Goal: Contribute content: Add original content to the website for others to see

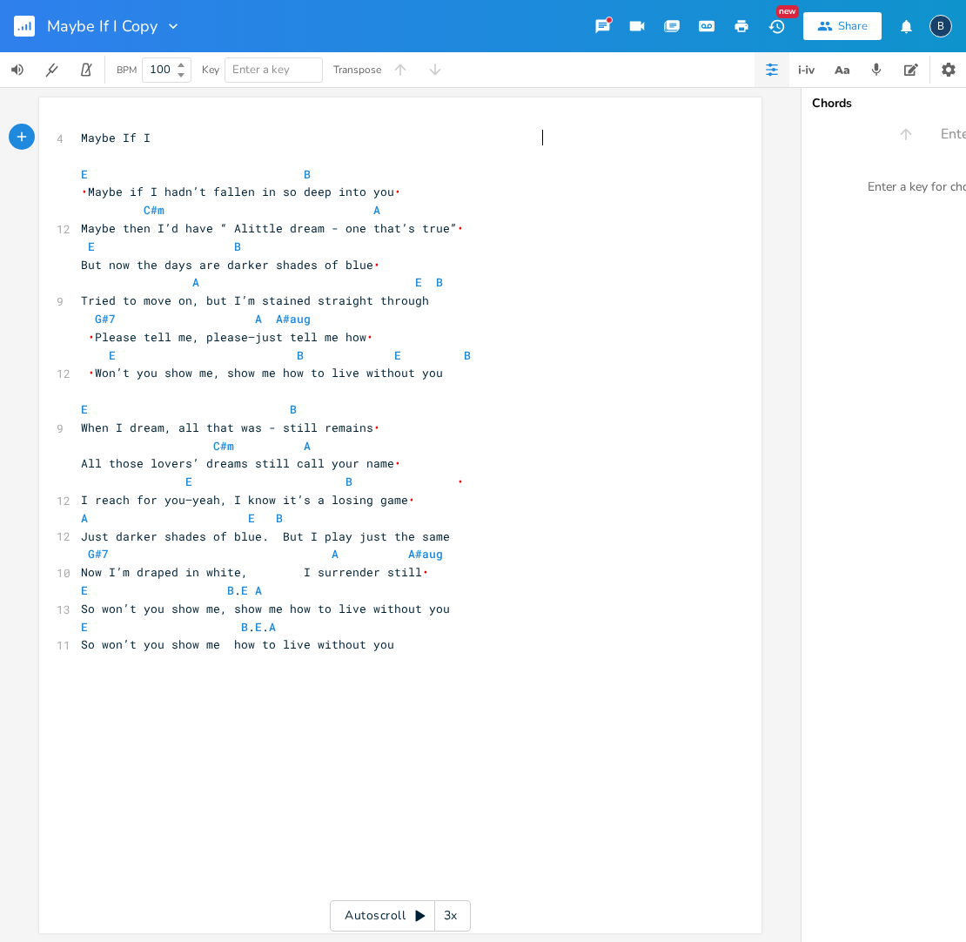
scroll to position [0, 1]
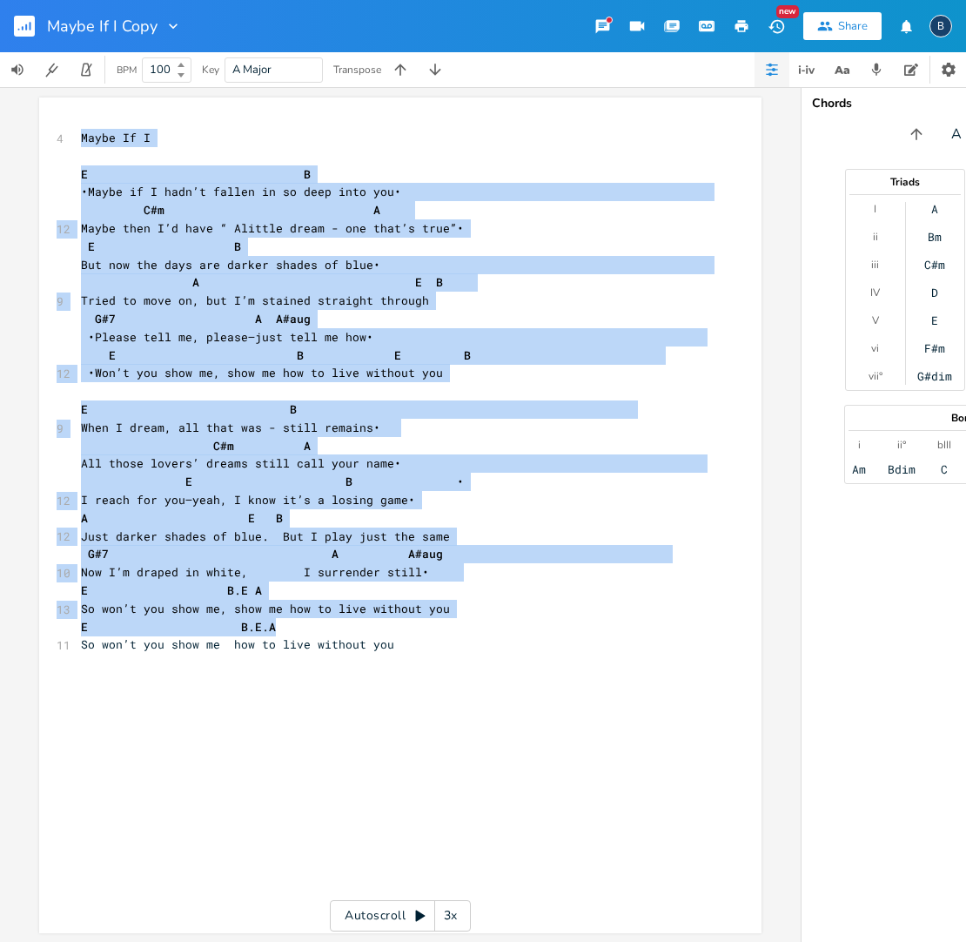
drag, startPoint x: 69, startPoint y: 138, endPoint x: 409, endPoint y: 638, distance: 604.7
click at [402, 603] on div "xxxxxxxxxx 4 Maybe If I ​ E B • Maybe if I hadn’t fallen in so deep into you • …" at bounding box center [400, 516] width 723 height 836
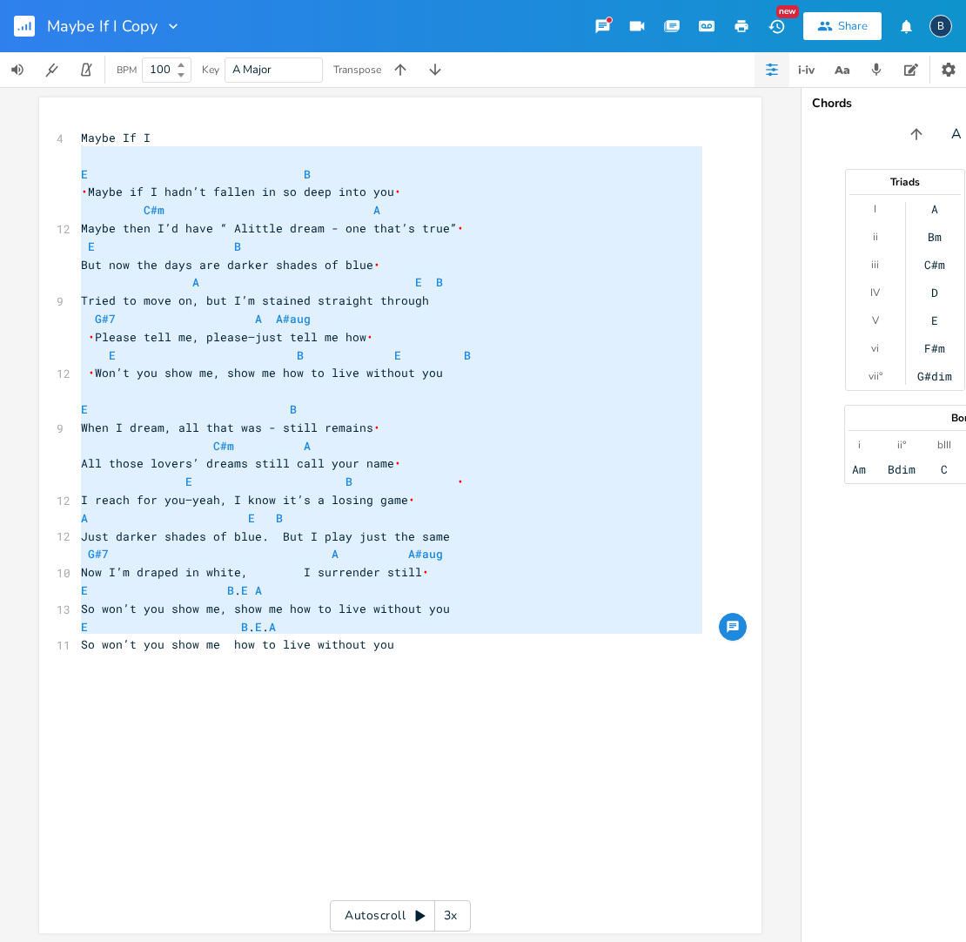
type textarea "Lorem Ip D S A Conse ad E sedd’e tempor in ut labo etdo mag  A#e A Minim veni Q…"
drag, startPoint x: 408, startPoint y: 642, endPoint x: 63, endPoint y: 142, distance: 607.6
click at [68, 135] on div "x 4 Maybe If I ​ E B • Maybe if I hadn’t fallen in so deep into you • C#m A 12 …" at bounding box center [400, 516] width 723 height 836
click at [943, 69] on icon "button" at bounding box center [948, 69] width 17 height 17
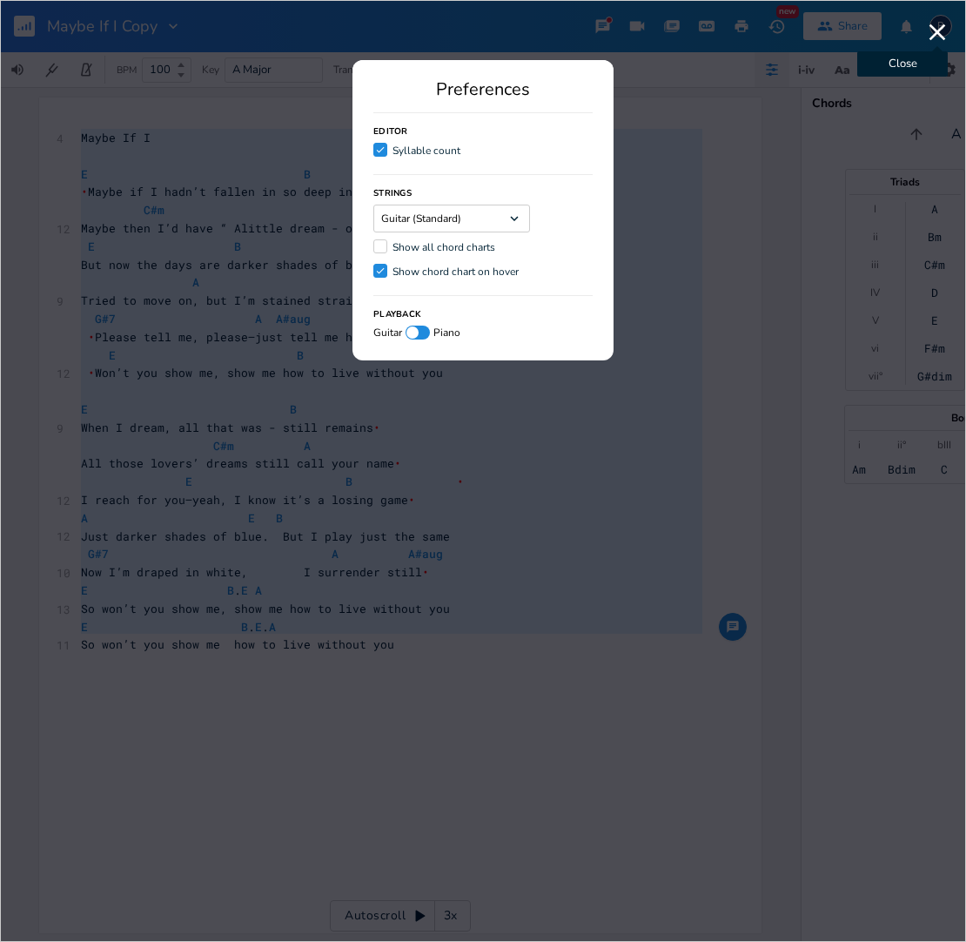
click at [939, 29] on icon "button" at bounding box center [938, 32] width 28 height 28
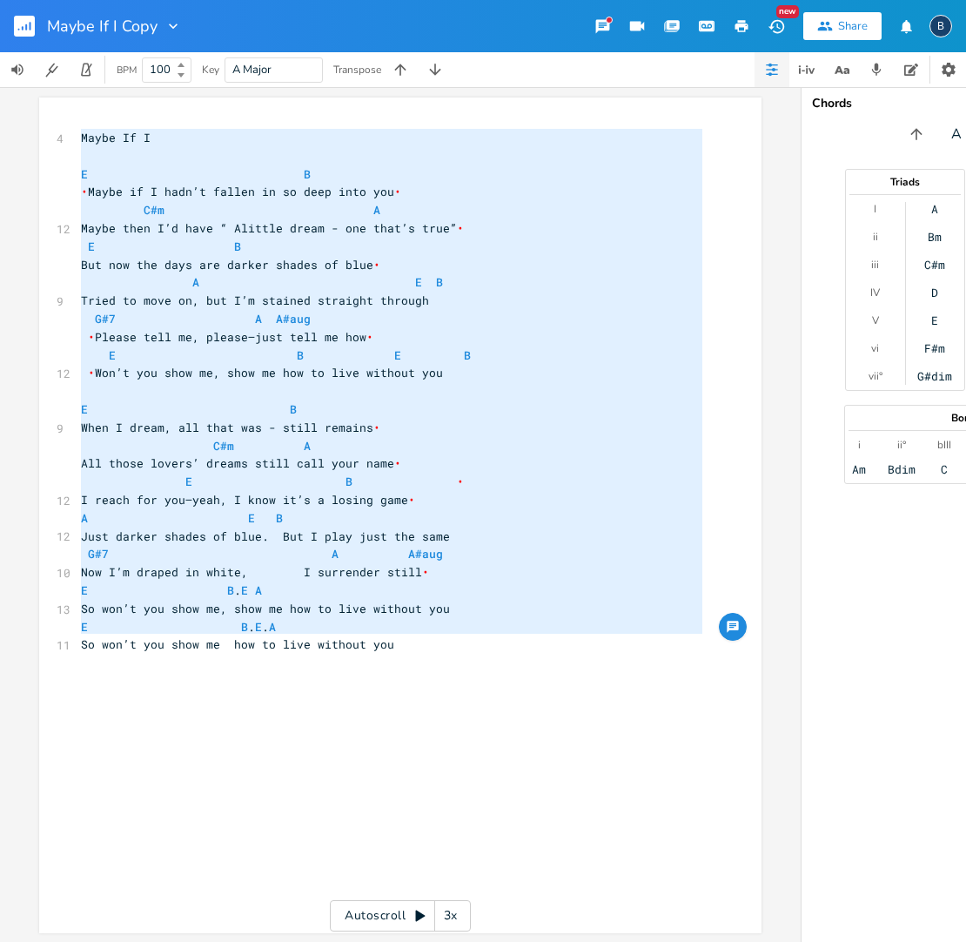
click at [430, 680] on div "x 4 Maybe If I ​ E B • Maybe if I hadn’t fallen in so deep into you • C#m A 12 …" at bounding box center [413, 531] width 672 height 813
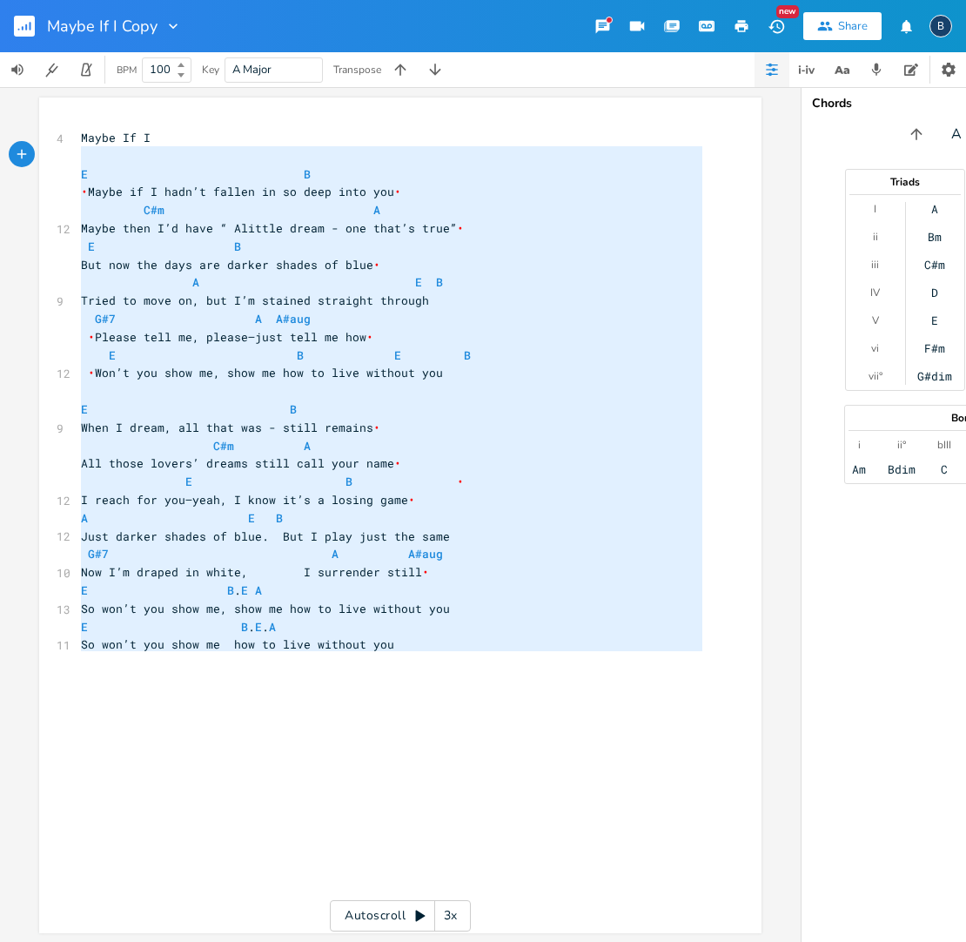
type textarea "Lorem Ip D S A Conse ad E sedd’e tempor in ut labo etdo mag  A#e A Minim veni Q…"
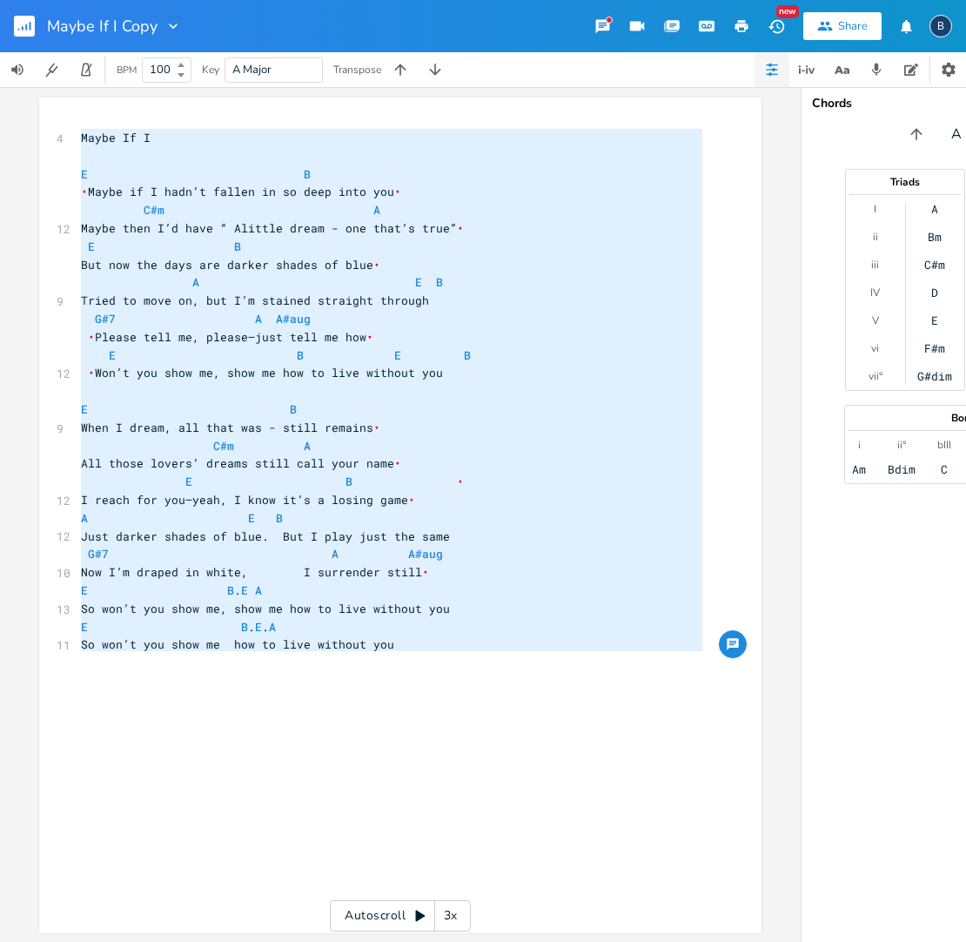
drag, startPoint x: 422, startPoint y: 660, endPoint x: 71, endPoint y: 130, distance: 635.8
click at [71, 130] on div "x 4 Maybe If I ​ E B • Maybe if I hadn’t fallen in so deep into you • C#m A 12 …" at bounding box center [400, 516] width 723 height 836
click at [842, 68] on icon "button" at bounding box center [842, 70] width 22 height 22
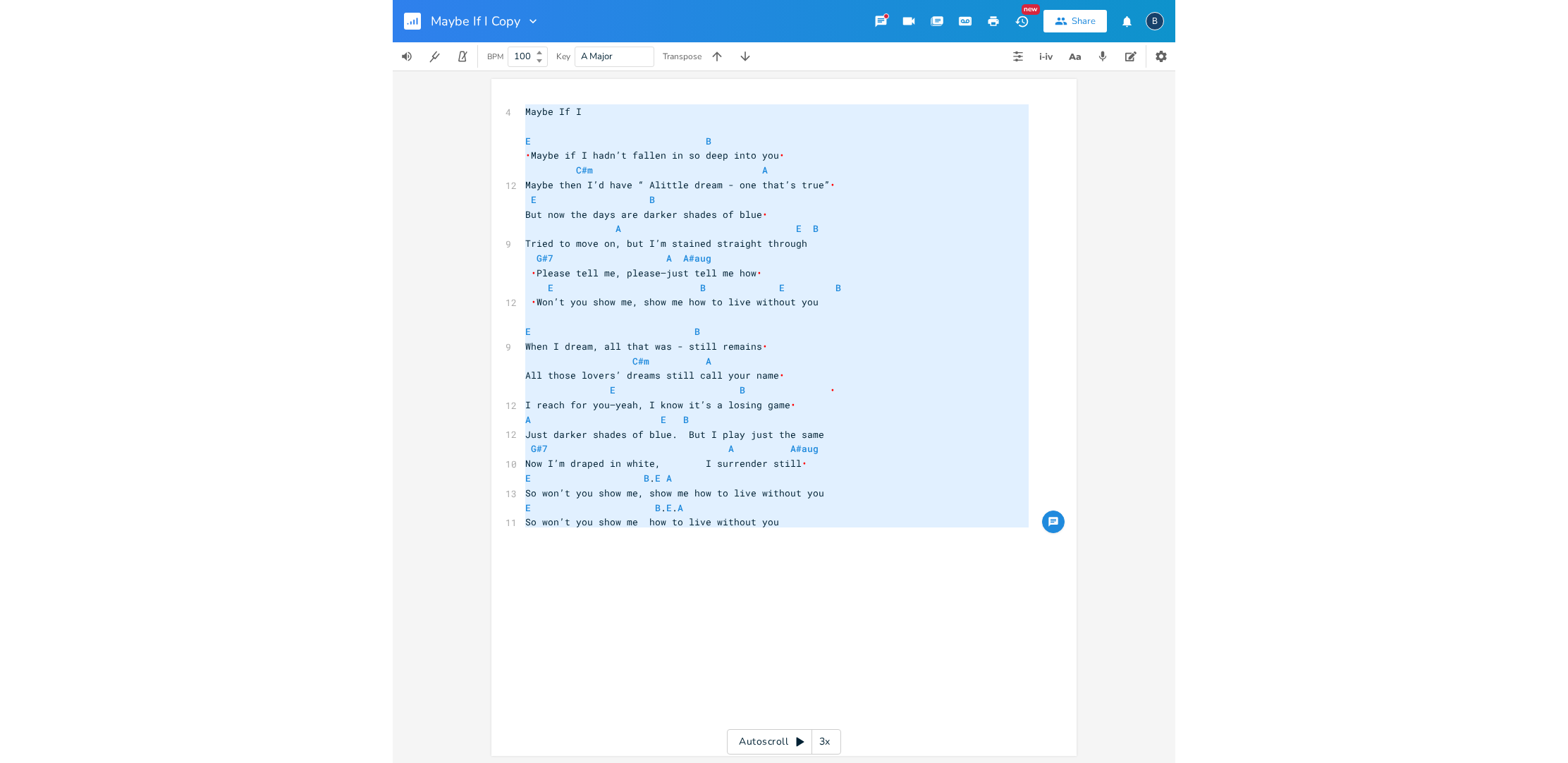
scroll to position [0, 0]
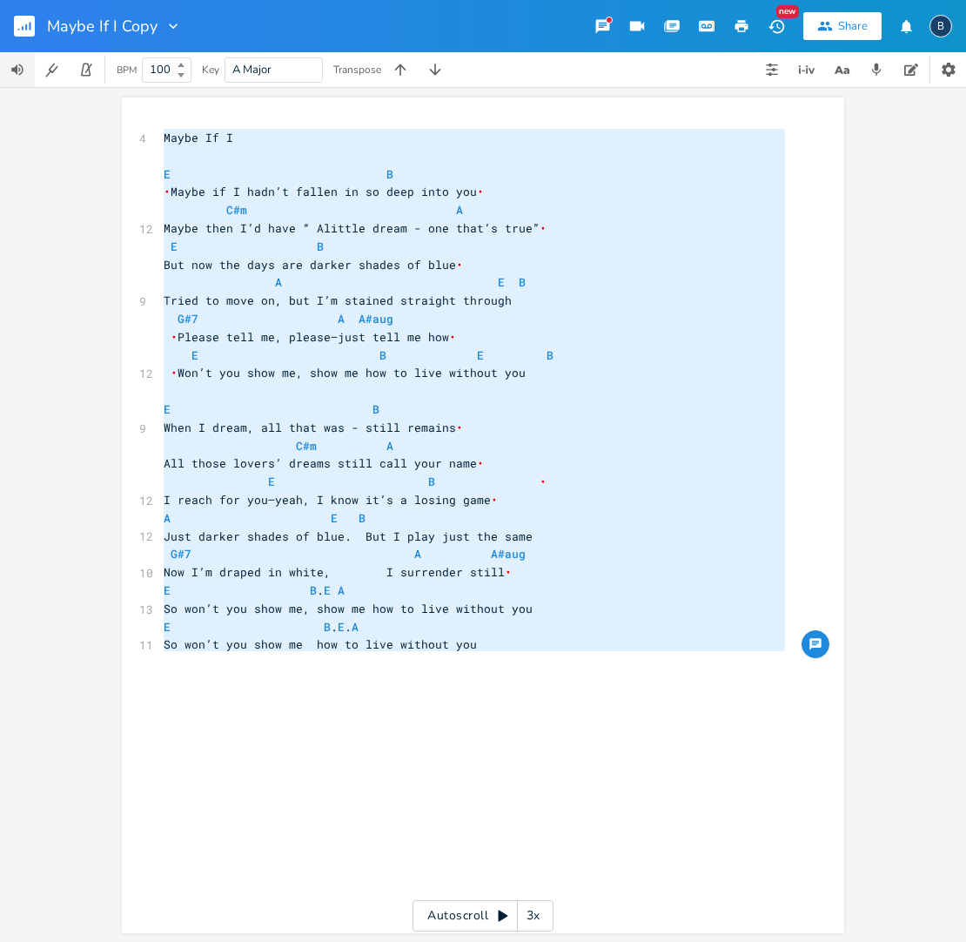
click at [15, 69] on icon "button" at bounding box center [17, 69] width 12 height 11
click at [57, 71] on icon "button" at bounding box center [52, 70] width 17 height 17
click at [940, 26] on div "B" at bounding box center [941, 26] width 23 height 23
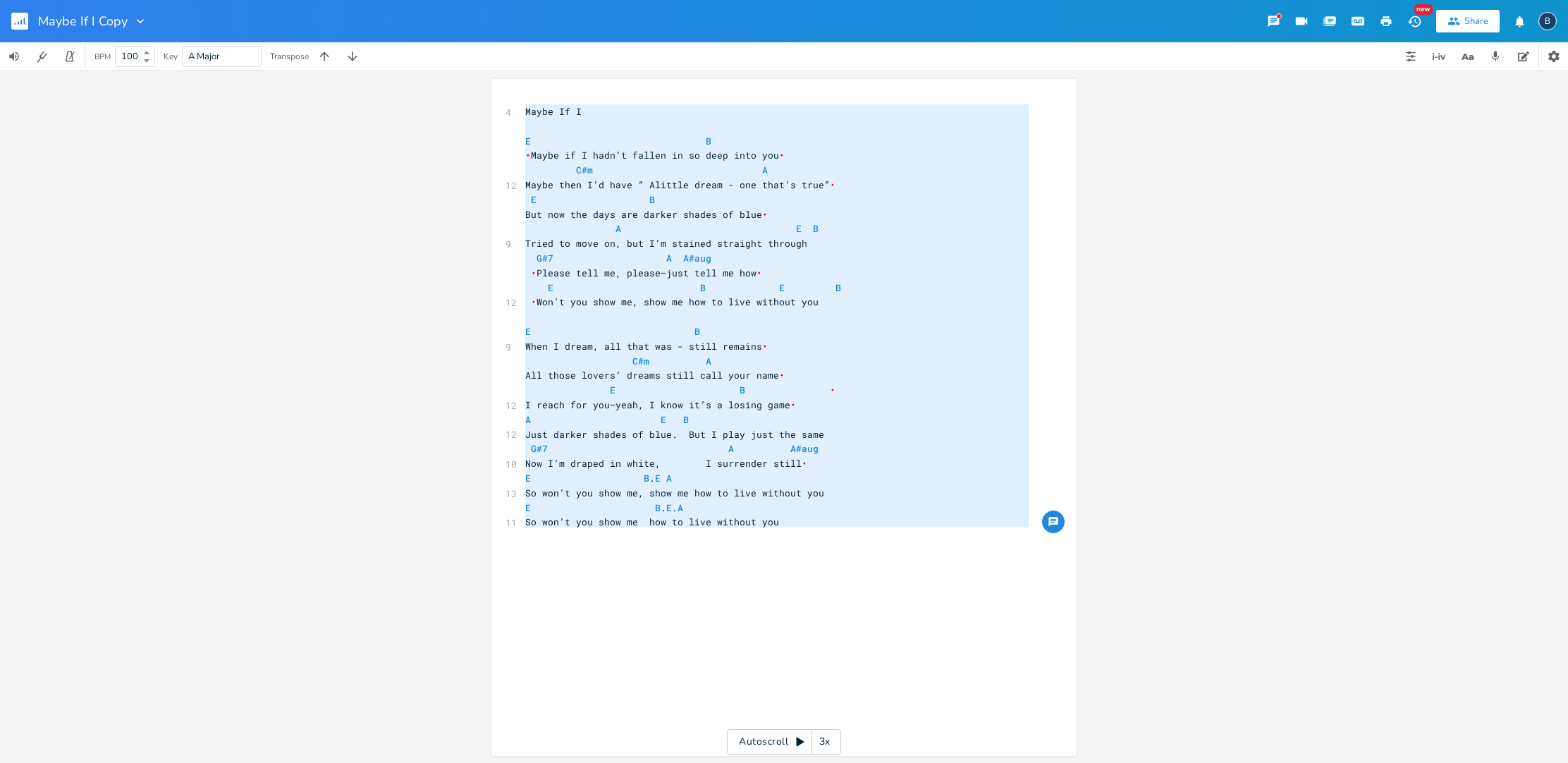
click at [782, 748] on div "3x" at bounding box center [824, 741] width 25 height 25
click at [782, 746] on icon at bounding box center [800, 742] width 11 height 11
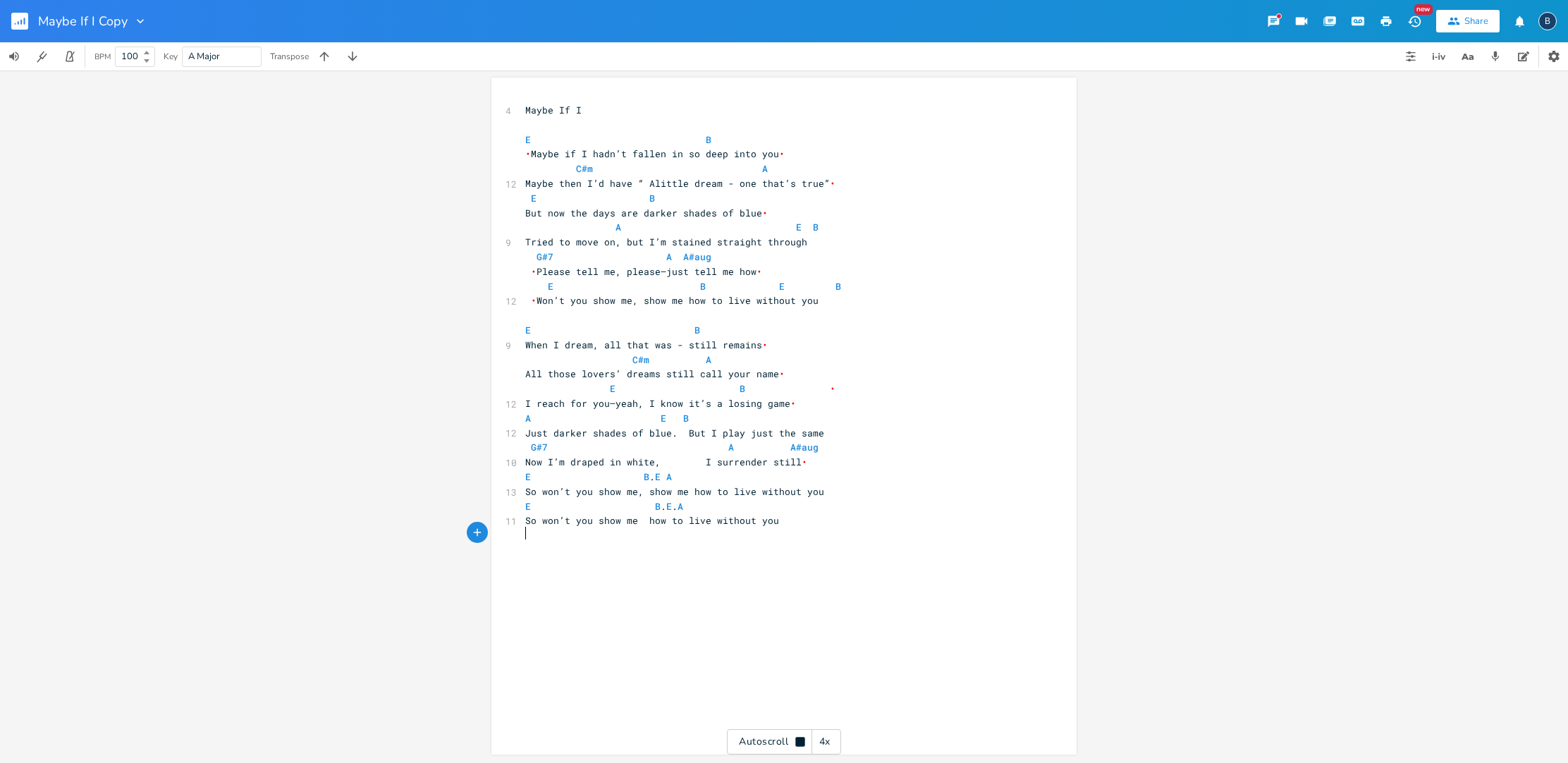
click at [782, 663] on div "4 Maybe If I ​ E B • Maybe if I hadn’t fallen in so deep into you • C#m A 12 Ma…" at bounding box center [795, 429] width 544 height 659
click at [782, 58] on icon "button" at bounding box center [1472, 57] width 5 height 5
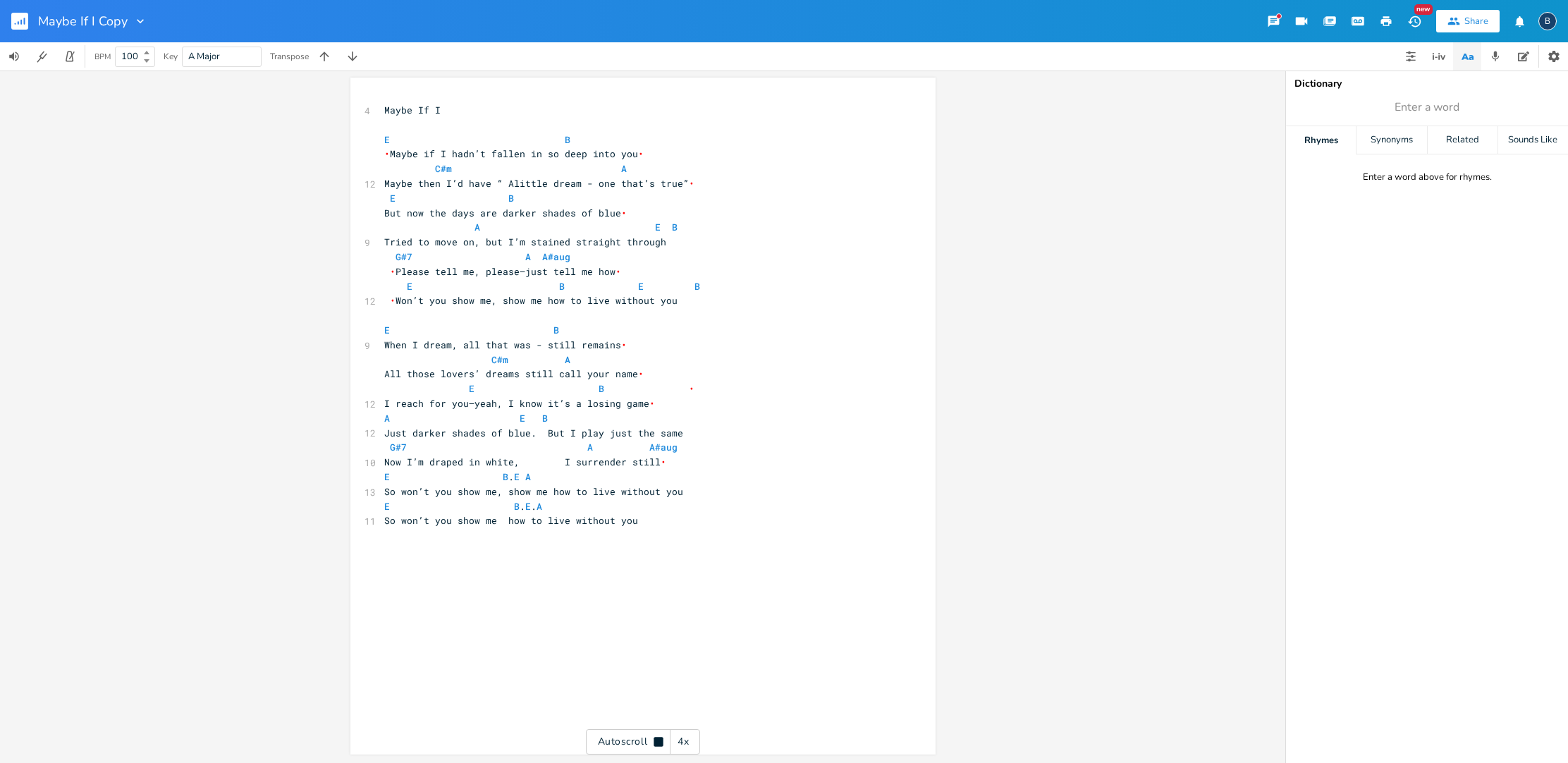
click at [782, 60] on icon "button" at bounding box center [1468, 57] width 18 height 18
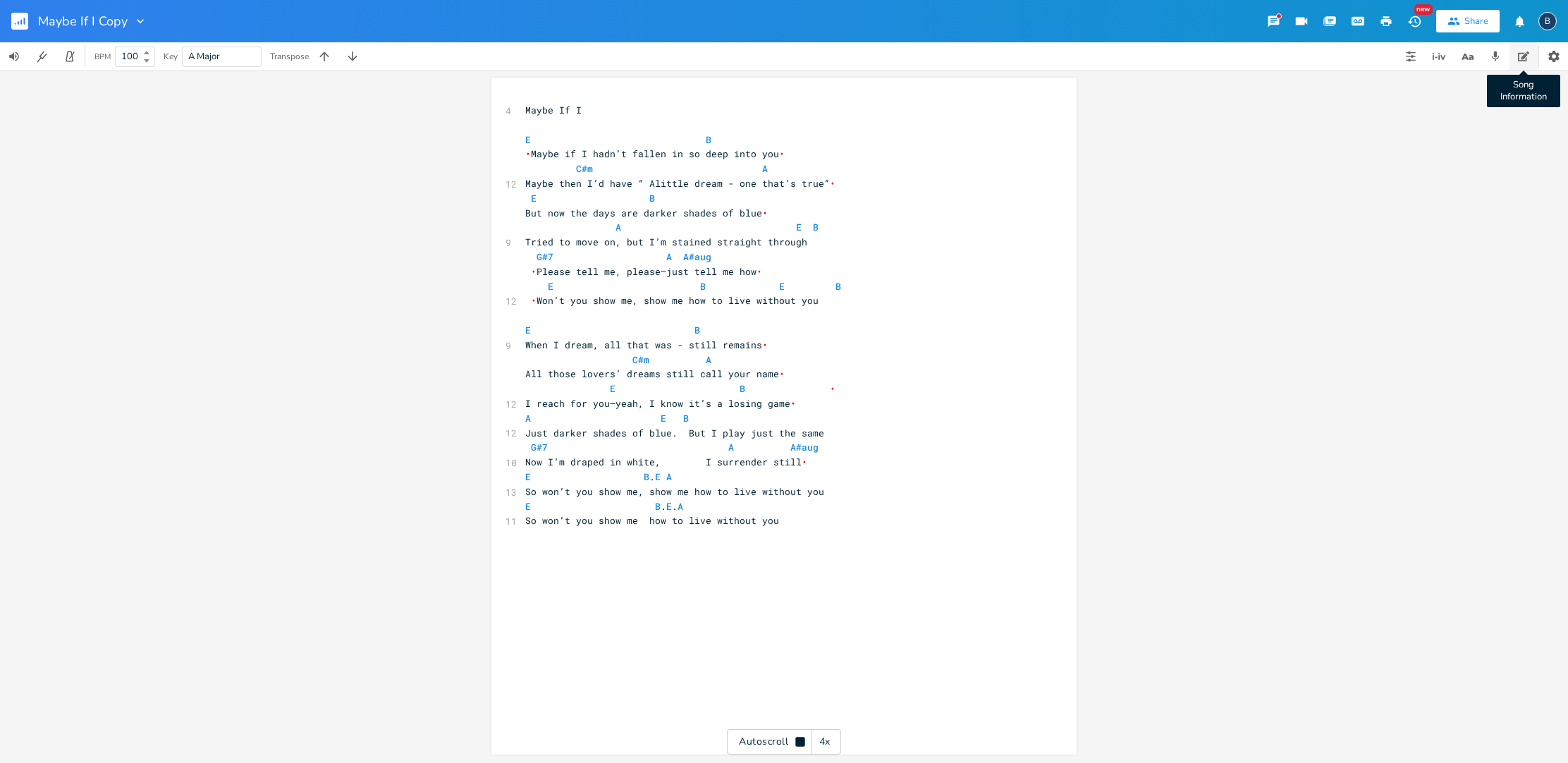
click at [782, 58] on icon "button" at bounding box center [1523, 57] width 11 height 11
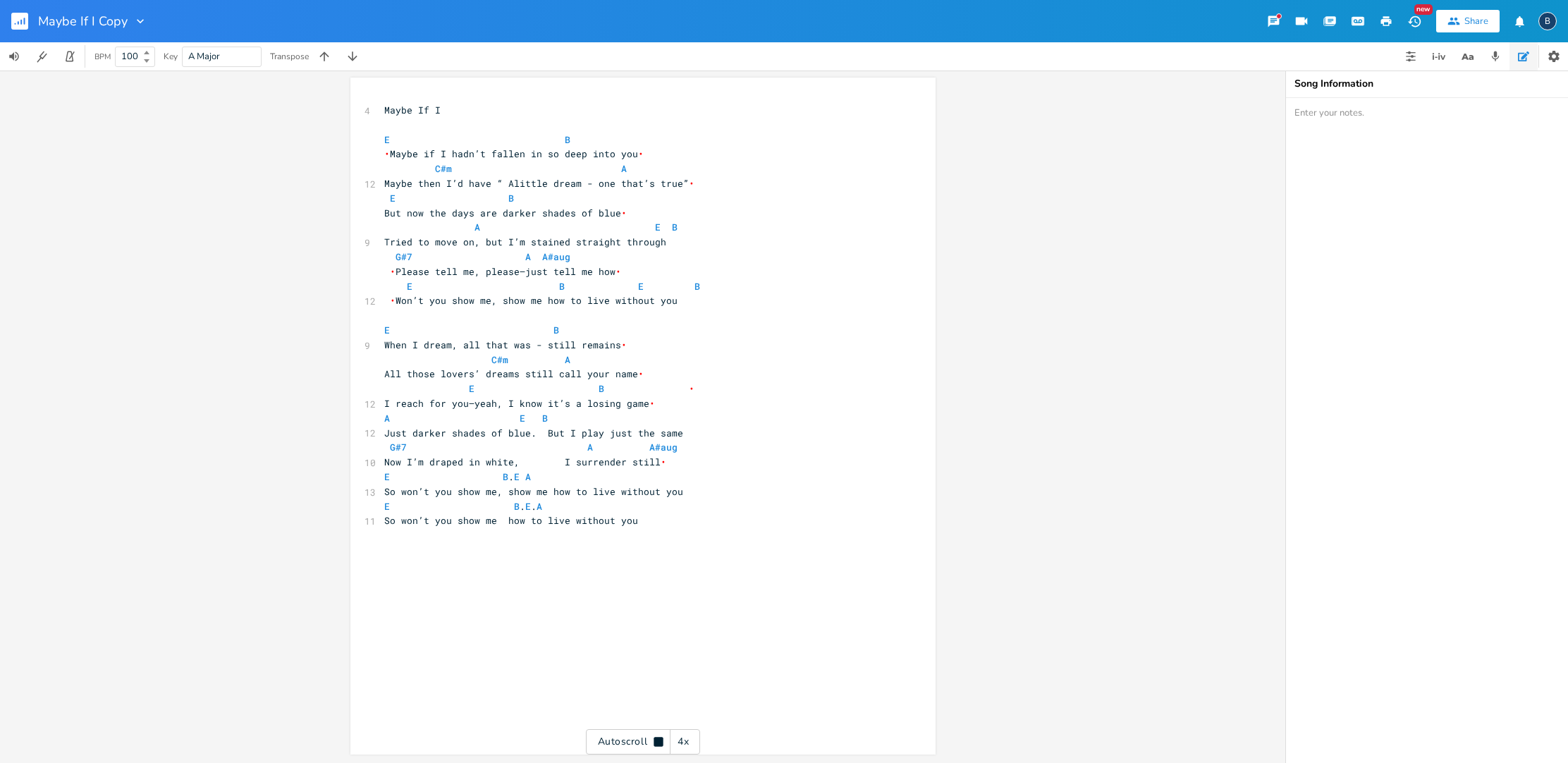
click at [782, 58] on icon "button" at bounding box center [1523, 57] width 11 height 11
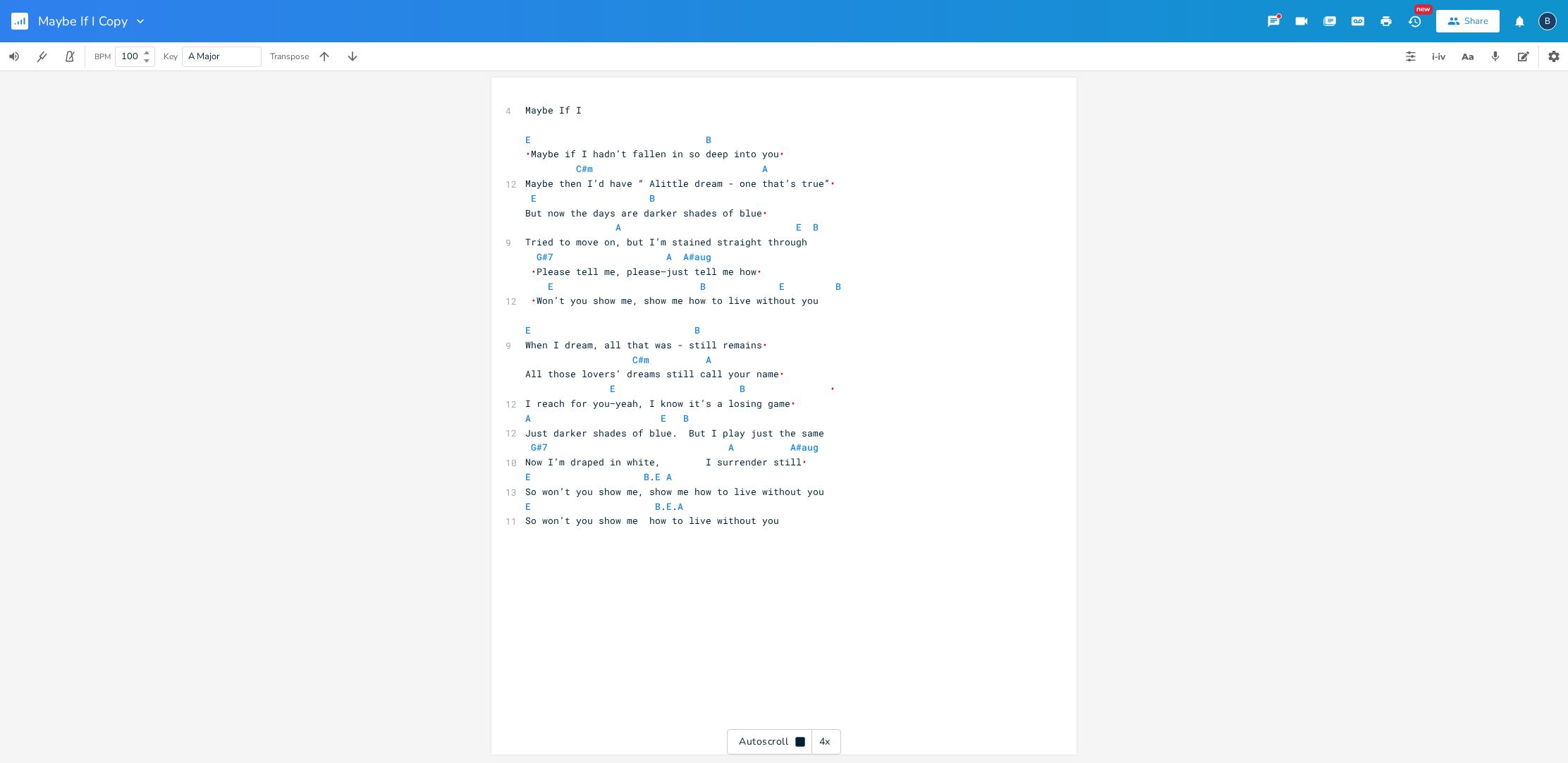
click at [782, 24] on icon "button" at bounding box center [1519, 21] width 14 height 14
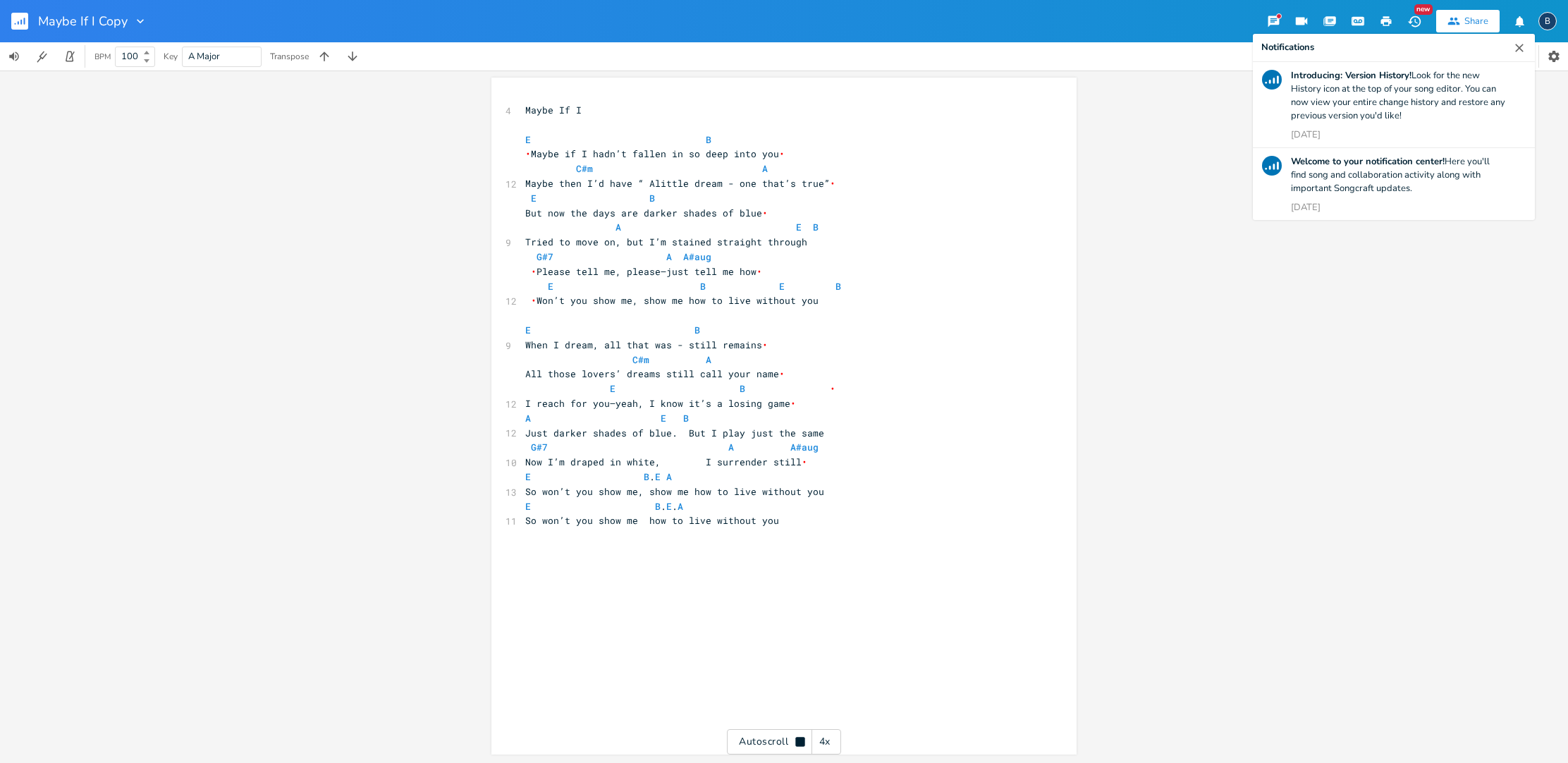
click at [326, 333] on div "4 Maybe If I ​ E B • Maybe if I hadn’t fallen in so deep into you • C#m A 12 Ma…" at bounding box center [784, 416] width 1568 height 693
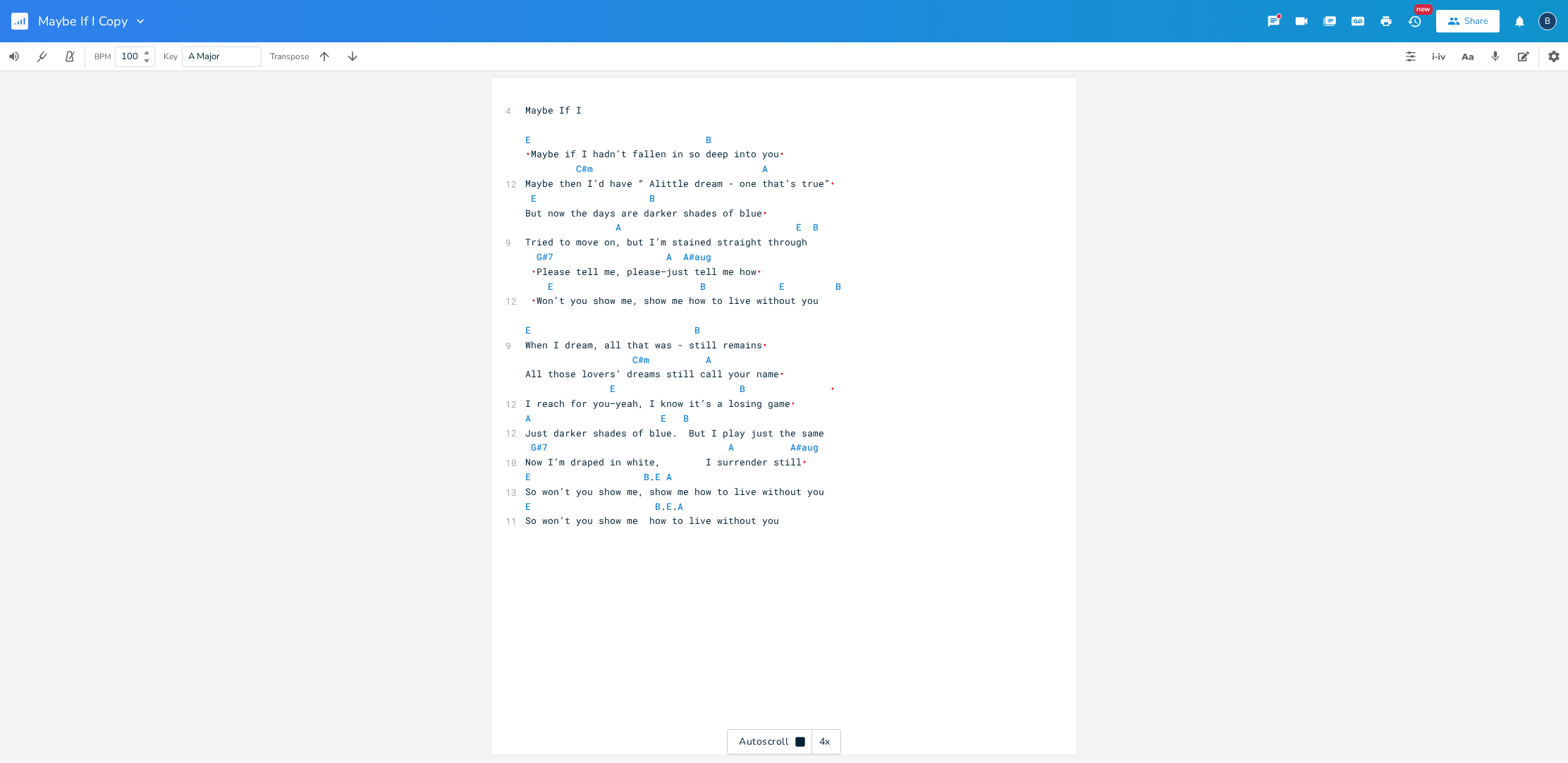
click at [782, 749] on div "4x" at bounding box center [824, 741] width 25 height 25
click at [782, 749] on div "5x" at bounding box center [824, 741] width 25 height 25
click at [782, 748] on div "1x" at bounding box center [824, 741] width 25 height 25
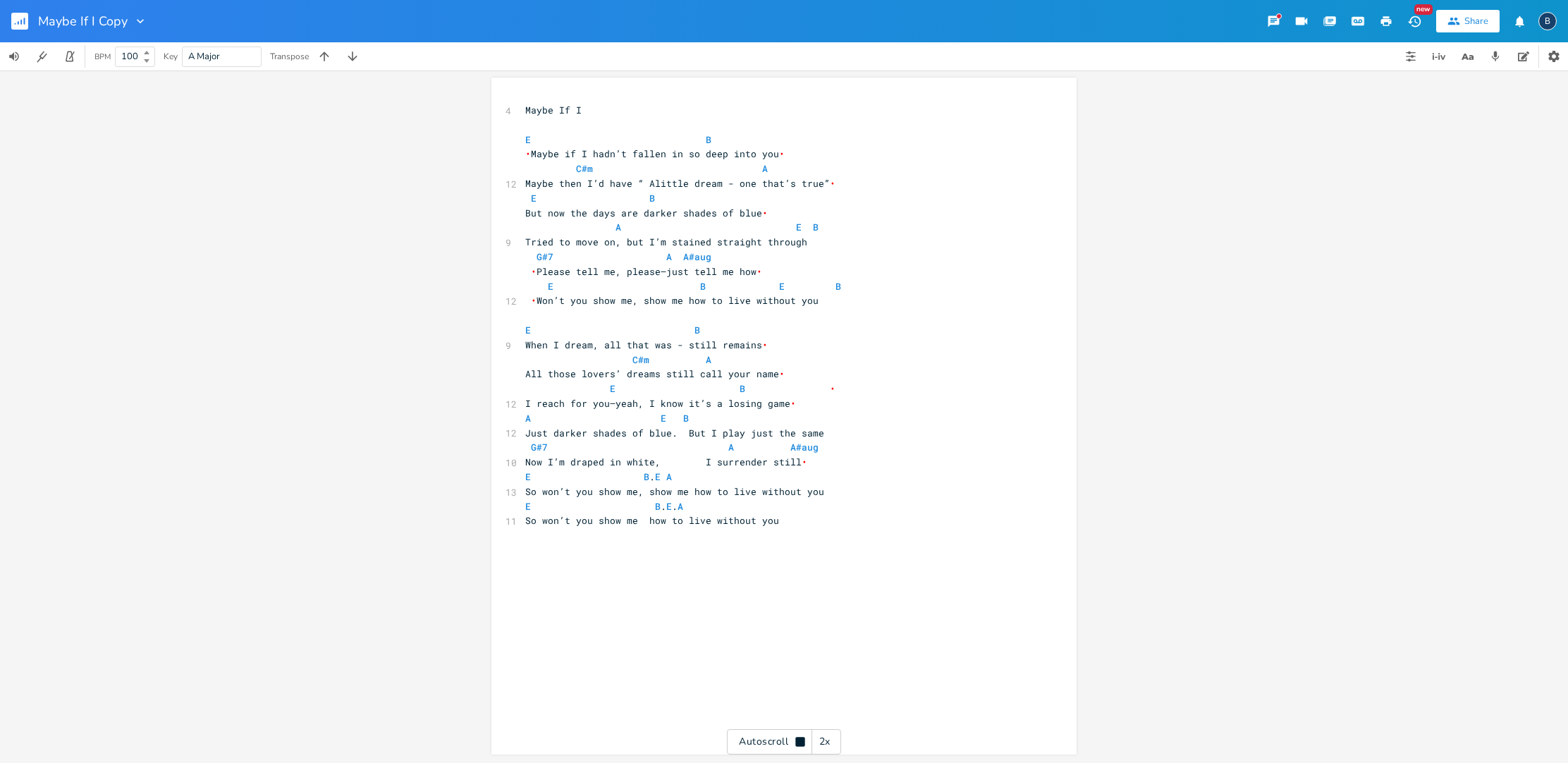
click at [782, 746] on div "2x" at bounding box center [824, 741] width 25 height 25
click at [142, 21] on icon "button" at bounding box center [140, 20] width 14 height 14
